Goal: Information Seeking & Learning: Find specific fact

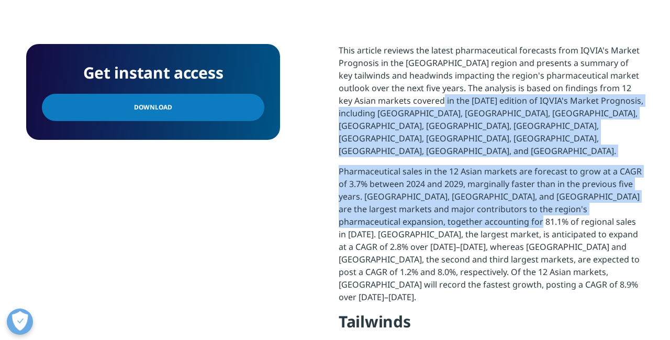
click at [523, 116] on p "This article reviews the latest pharmaceutical forecasts from IQVIA's Market Pr…" at bounding box center [491, 104] width 305 height 121
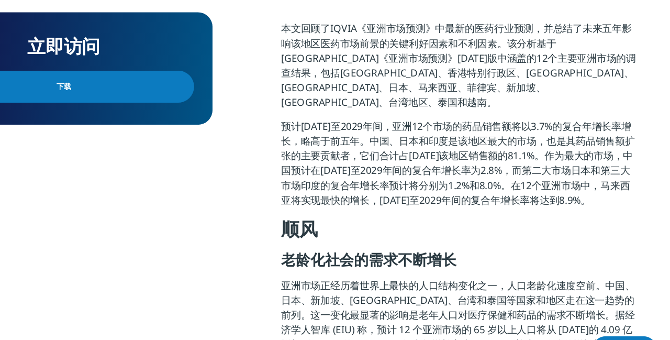
scroll to position [416, 0]
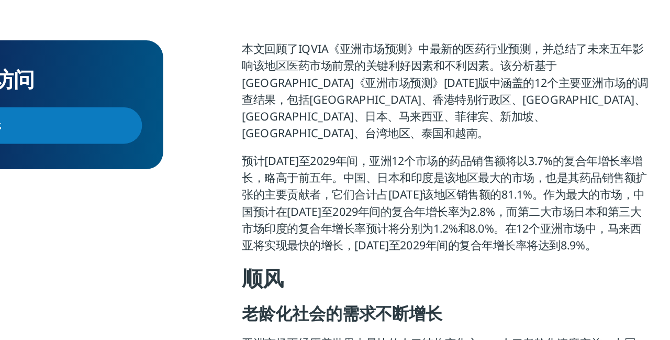
click at [497, 126] on font "预计[DATE]至2029年间，亚洲12个市场的药品销售额将以3.7%的复合年增长率增长，略高于前五年。中国、日本和印度是该地区最大的市场，也是其药品销售额扩…" at bounding box center [489, 163] width 301 height 74
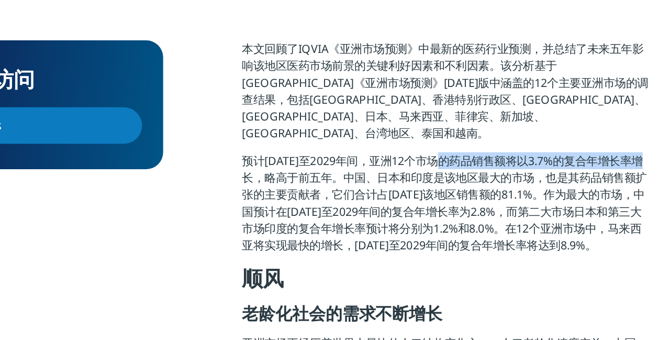
drag, startPoint x: 497, startPoint y: 119, endPoint x: 345, endPoint y: 132, distance: 151.8
click at [345, 132] on font "预计[DATE]至2029年间，亚洲12个市场的药品销售额将以3.7%的复合年增长率增长，略高于前五年。中国、日本和印度是该地区最大的市场，也是其药品销售额扩…" at bounding box center [489, 163] width 301 height 74
copy font "药品销售额将以3.7%的复合年增长率增长"
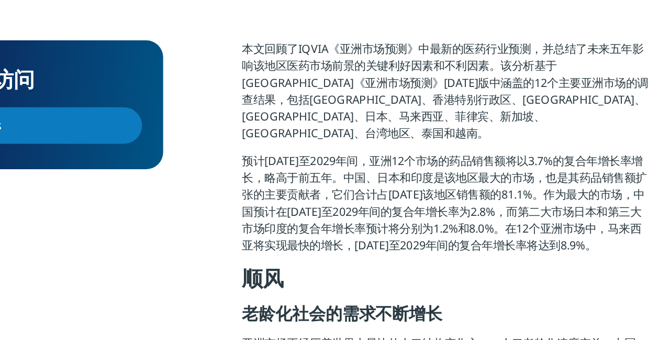
click at [547, 139] on font "预计[DATE]至2029年间，亚洲12个市场的药品销售额将以3.7%的复合年增长率增长，略高于前五年。中国、日本和印度是该地区最大的市场，也是其药品销售额扩…" at bounding box center [489, 163] width 301 height 74
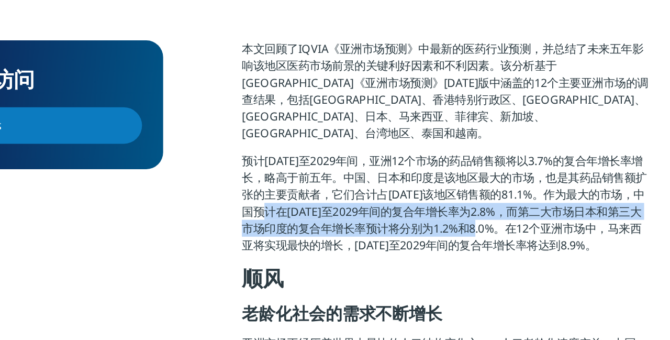
copy font "[DATE]至2029年间的复合年增长率为2.8%，而第二大市场日本和第三大市场印度的复合年增长率预计将分别为1.2%和8.0%"
drag, startPoint x: 372, startPoint y: 158, endPoint x: 530, endPoint y: 165, distance: 158.7
click at [530, 165] on font "预计[DATE]至2029年间，亚洲12个市场的药品销售额将以3.7%的复合年增长率增长，略高于前五年。中国、日本和印度是该地区最大的市场，也是其药品销售额扩…" at bounding box center [489, 163] width 301 height 74
click at [487, 152] on font "预计[DATE]至2029年间，亚洲12个市场的药品销售额将以3.7%的复合年增长率增长，略高于前五年。中国、日本和印度是该地区最大的市场，也是其药品销售额扩…" at bounding box center [489, 163] width 301 height 74
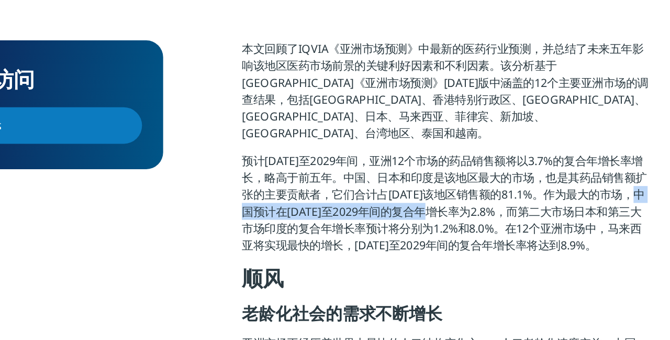
drag, startPoint x: 346, startPoint y: 159, endPoint x: 501, endPoint y: 157, distance: 154.4
click at [501, 157] on font "预计[DATE]至2029年间，亚洲12个市场的药品销售额将以3.7%的复合年增长率增长，略高于前五年。中国、日本和印度是该地区最大的市场，也是其药品销售额扩…" at bounding box center [489, 163] width 301 height 74
copy font "预计在[DATE]至2029年间的复合年增长率"
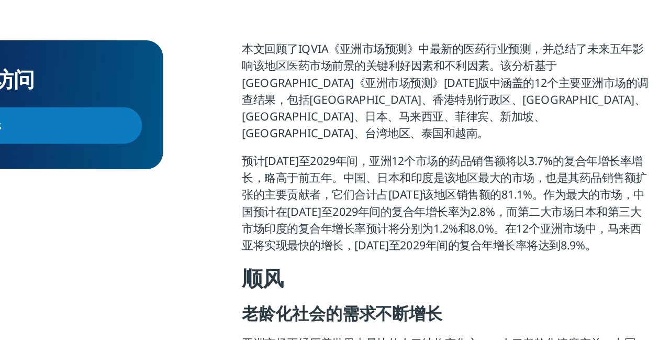
click at [536, 35] on section "立即访问 下载 本文回顾了IQVIA《亚洲市场预测》中最新的医药行业预测，并总结了未来五年影响该地区医药市场前景的关键利好因素和不利因素。该分析基于[GEOG…" at bounding box center [335, 335] width 670 height 681
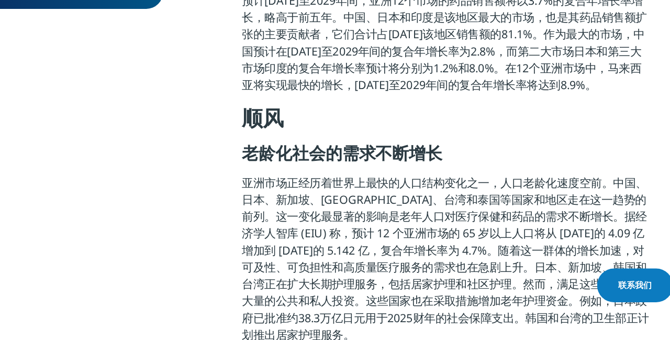
scroll to position [509, 0]
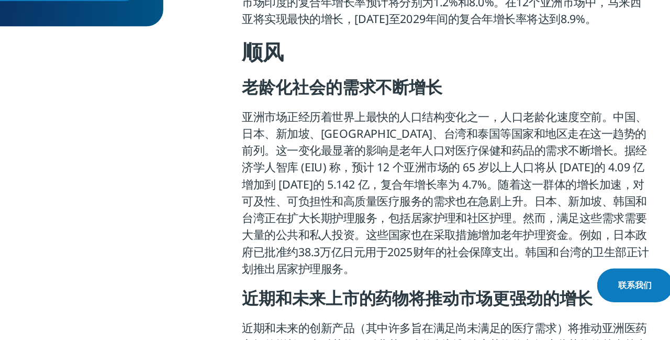
click at [343, 167] on font "亚洲市场正经历着世界上最快的人口结构变化之一，人口老龄化速度空前。中国、日本、新加坡、[GEOGRAPHIC_DATA]、台湾和泰国等国家和地区走在这一趋势的…" at bounding box center [490, 229] width 303 height 125
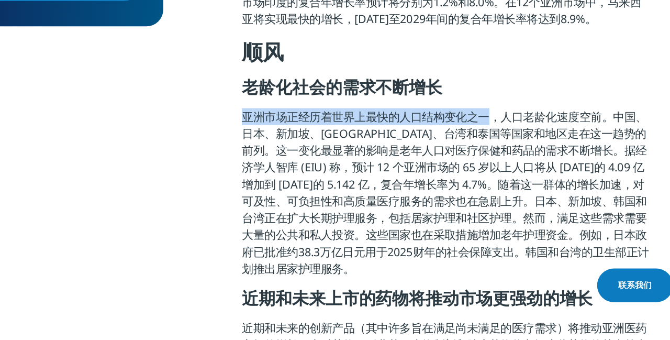
drag, startPoint x: 341, startPoint y: 161, endPoint x: 526, endPoint y: 161, distance: 185.3
click at [526, 167] on font "亚洲市场正经历着世界上最快的人口结构变化之一，人口老龄化速度空前。中国、日本、新加坡、[GEOGRAPHIC_DATA]、台湾和泰国等国家和地区走在这一趋势的…" at bounding box center [490, 229] width 303 height 125
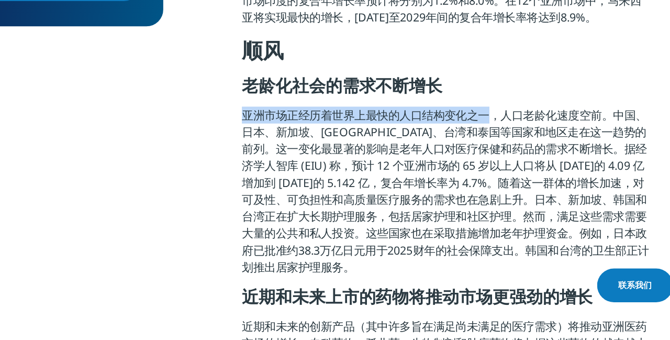
scroll to position [515, 0]
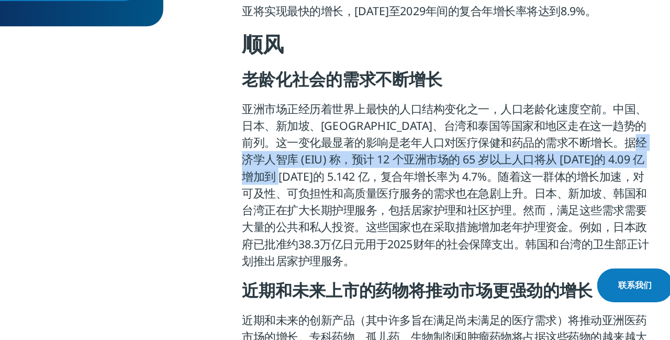
drag, startPoint x: 353, startPoint y: 193, endPoint x: 380, endPoint y: 205, distance: 30.0
click at [380, 205] on font "亚洲市场正经历着世界上最快的人口结构变化之一，人口老龄化速度空前。中国、日本、新加坡、[GEOGRAPHIC_DATA]、台湾和泰国等国家和地区走在这一趋势的…" at bounding box center [490, 224] width 303 height 125
copy font "预计 12 个亚洲市场的 65 岁以上人口将从 [DATE]的 4.09 亿增加到 [DATE]的 5.142 亿"
